Goal: Transaction & Acquisition: Purchase product/service

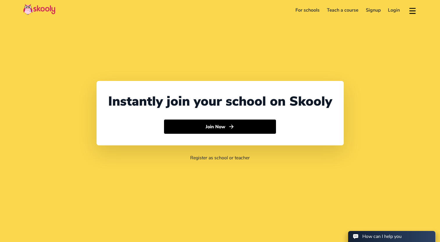
select select "60"
select select "[GEOGRAPHIC_DATA]"
select select "[GEOGRAPHIC_DATA]/Kuala_Lumpur"
click at [395, 11] on link "Login" at bounding box center [393, 10] width 19 height 9
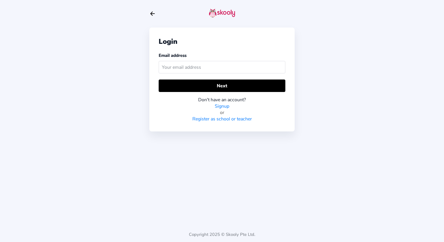
click at [220, 68] on input "text" at bounding box center [222, 67] width 127 height 13
drag, startPoint x: 227, startPoint y: 68, endPoint x: 125, endPoint y: 67, distance: 101.5
click at [125, 67] on div "Login Email address [PERSON_NAME][EMAIL_ADDRESS][DOMAIN_NAME] Next Don't have a…" at bounding box center [222, 121] width 444 height 242
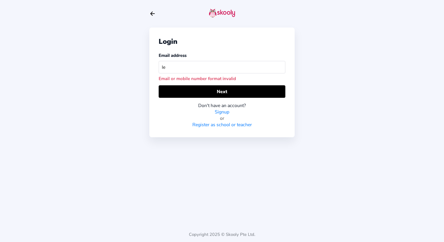
type input "[EMAIL_ADDRESS][DOMAIN_NAME]"
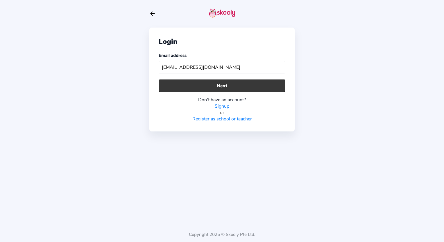
click at [231, 88] on button "Next" at bounding box center [222, 86] width 127 height 13
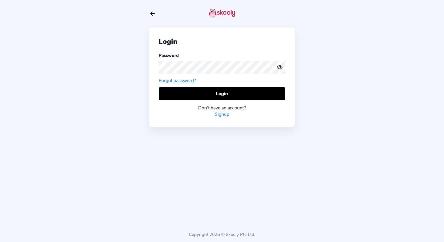
click at [281, 68] on icon "Eye" at bounding box center [280, 67] width 6 height 6
click at [151, 67] on div "Login Password Forgot password? Login Don't have an account? Signup" at bounding box center [221, 77] width 145 height 99
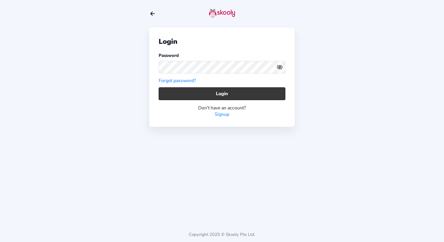
click at [254, 99] on button "Login" at bounding box center [222, 94] width 127 height 13
click at [269, 88] on button "Login" at bounding box center [222, 94] width 127 height 13
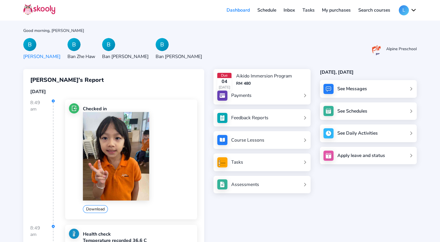
click at [265, 93] on link "Payments" at bounding box center [262, 96] width 90 height 10
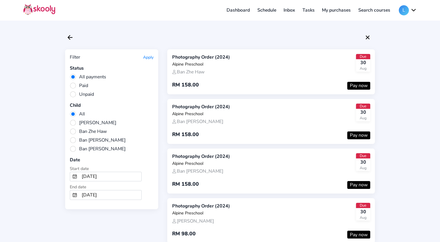
click at [76, 94] on span "Unpaid" at bounding box center [82, 94] width 24 height 6
click at [0, 0] on input "Unpaid" at bounding box center [0, 0] width 0 height 0
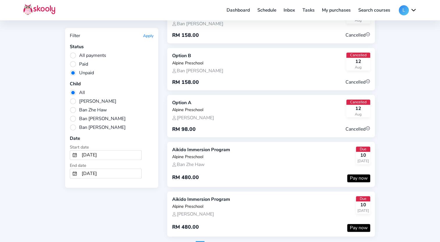
scroll to position [314, 0]
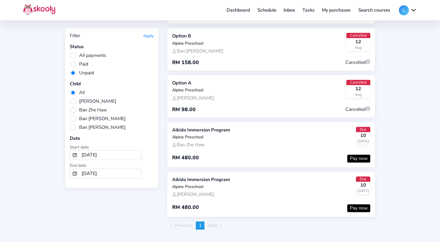
click at [210, 223] on span "Next page" at bounding box center [213, 226] width 10 height 6
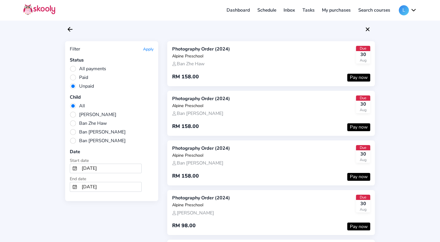
scroll to position [0, 0]
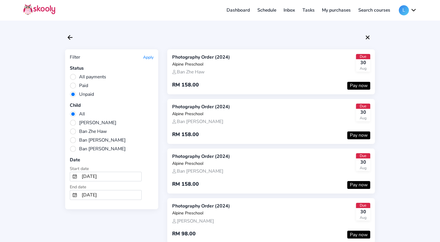
click at [358, 85] on button "Pay now" at bounding box center [358, 86] width 23 height 8
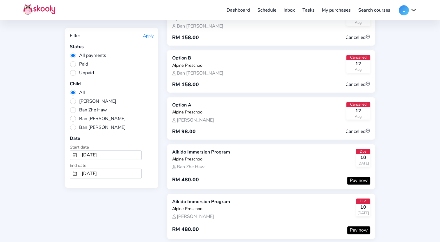
scroll to position [314, 0]
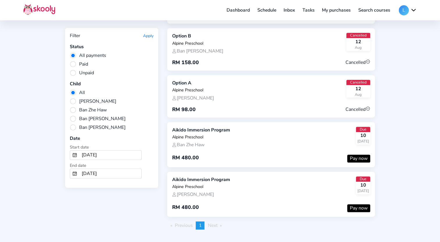
click at [214, 223] on span "Next page" at bounding box center [213, 226] width 10 height 6
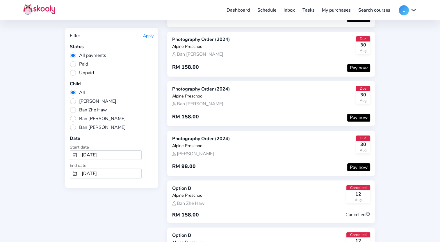
scroll to position [0, 0]
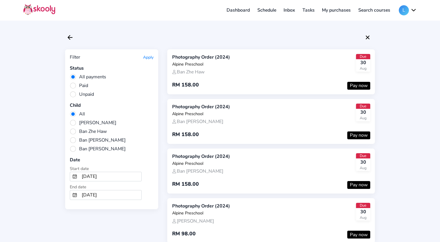
click at [415, 12] on button "L" at bounding box center [408, 10] width 18 height 10
click at [390, 39] on link "Logout" at bounding box center [389, 37] width 53 height 12
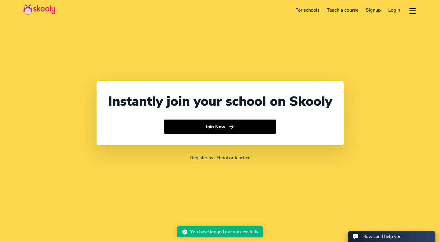
select select "60"
select select "[GEOGRAPHIC_DATA]"
select select "[GEOGRAPHIC_DATA]/Kuala_Lumpur"
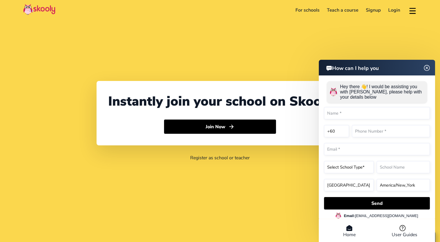
click at [428, 67] on header "How can I help you" at bounding box center [377, 68] width 116 height 16
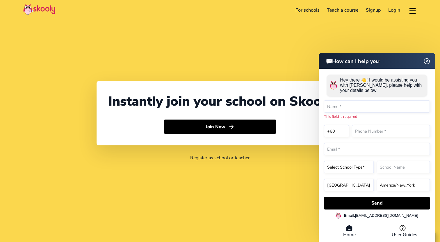
click at [427, 62] on img at bounding box center [426, 61] width 11 height 7
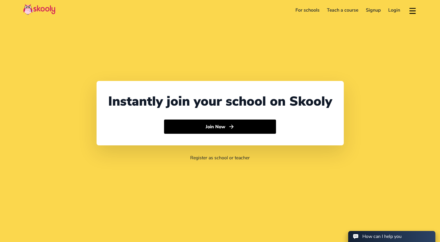
click at [394, 10] on link "Login" at bounding box center [393, 10] width 19 height 9
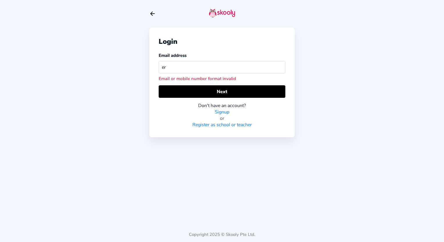
type input "[PERSON_NAME][EMAIL_ADDRESS][DOMAIN_NAME]"
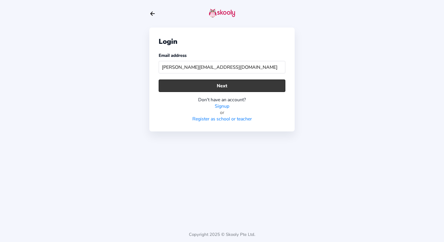
click at [227, 87] on button "Next" at bounding box center [222, 86] width 127 height 13
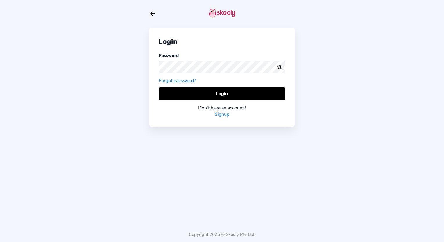
click at [279, 68] on icon "Eye" at bounding box center [280, 67] width 6 height 6
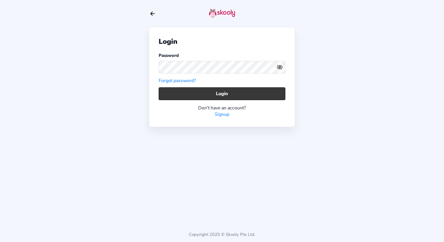
click at [264, 95] on button "Login" at bounding box center [222, 94] width 127 height 13
